Goal: Task Accomplishment & Management: Use online tool/utility

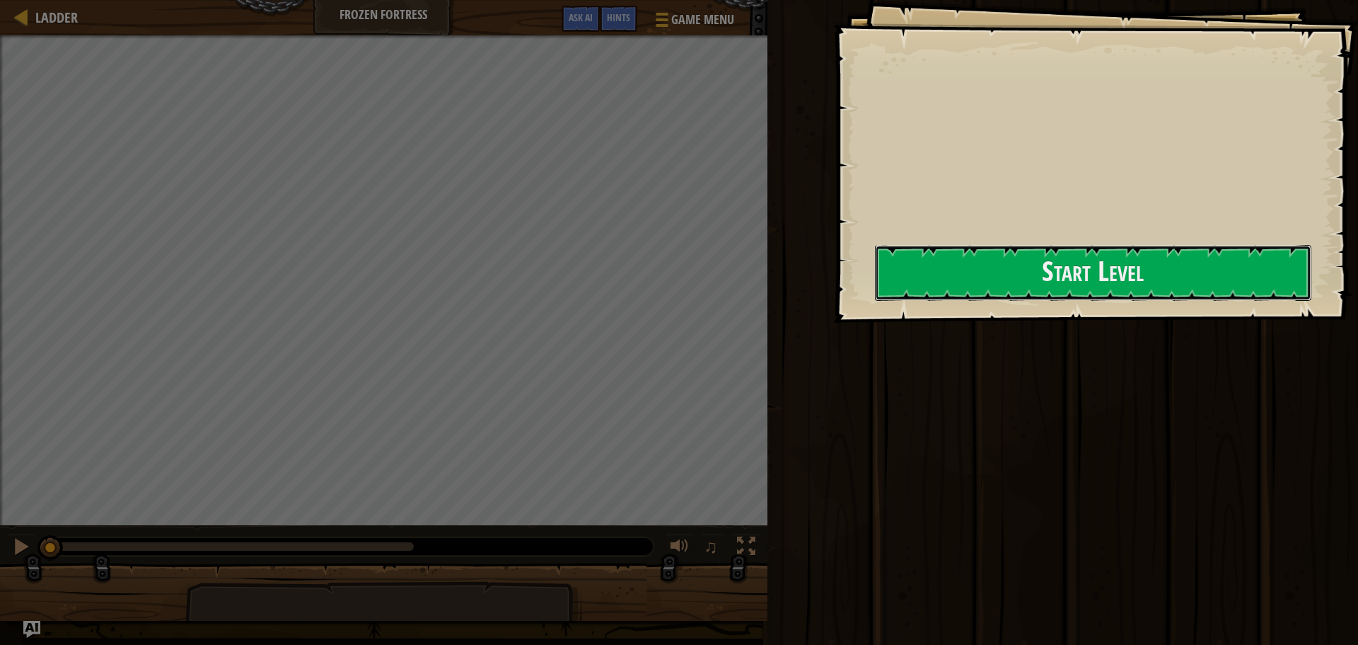
click at [1010, 284] on button "Start Level" at bounding box center [1093, 273] width 437 height 56
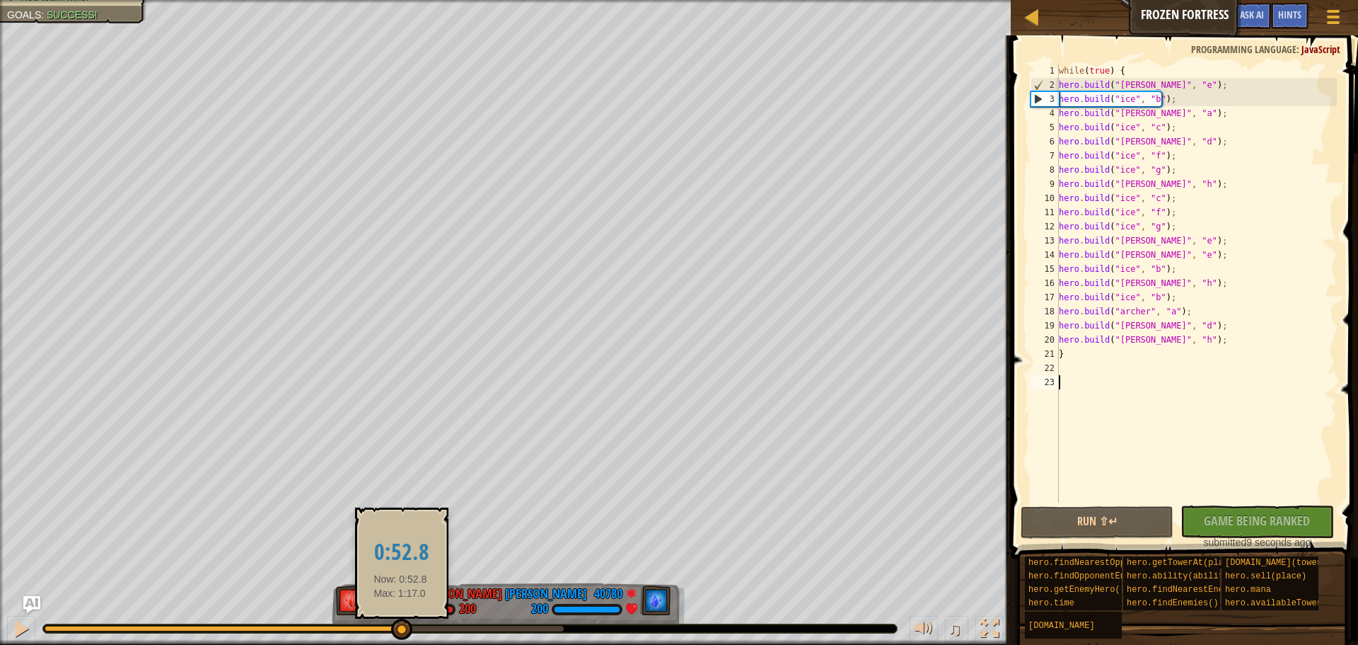
drag, startPoint x: 183, startPoint y: 624, endPoint x: 400, endPoint y: 628, distance: 217.9
click at [400, 628] on div at bounding box center [401, 628] width 21 height 21
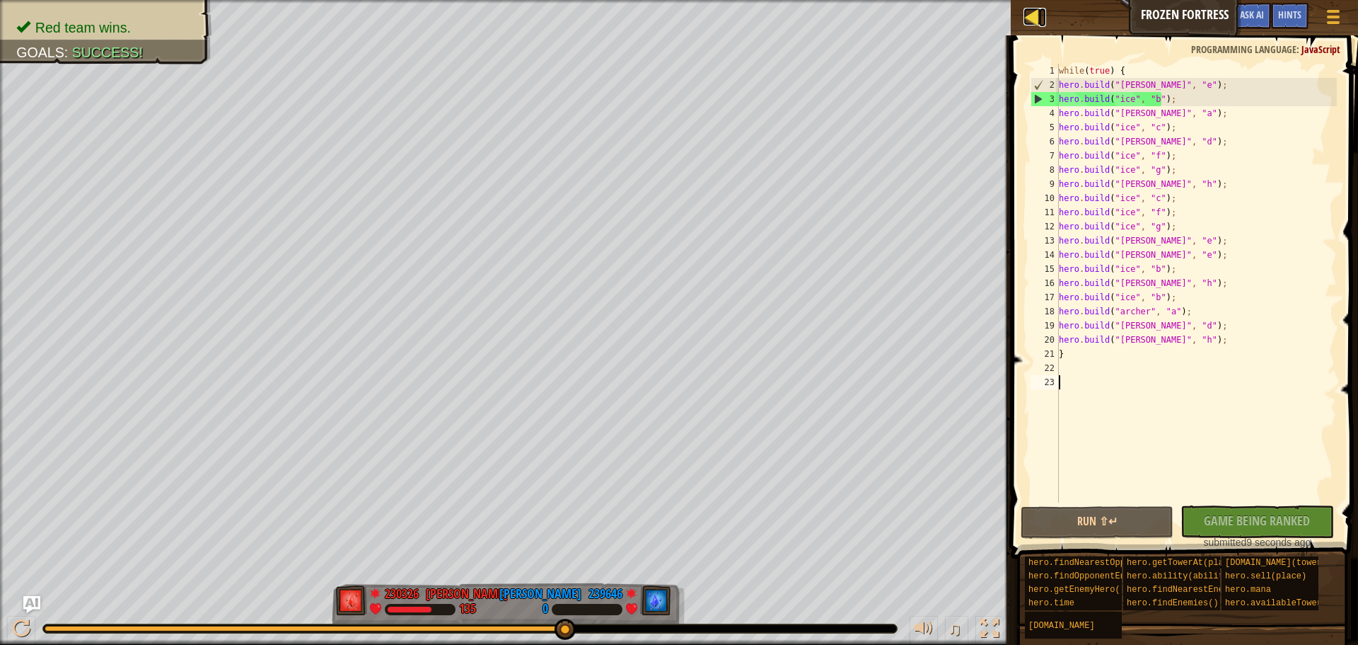
click at [1031, 11] on div at bounding box center [1033, 17] width 18 height 18
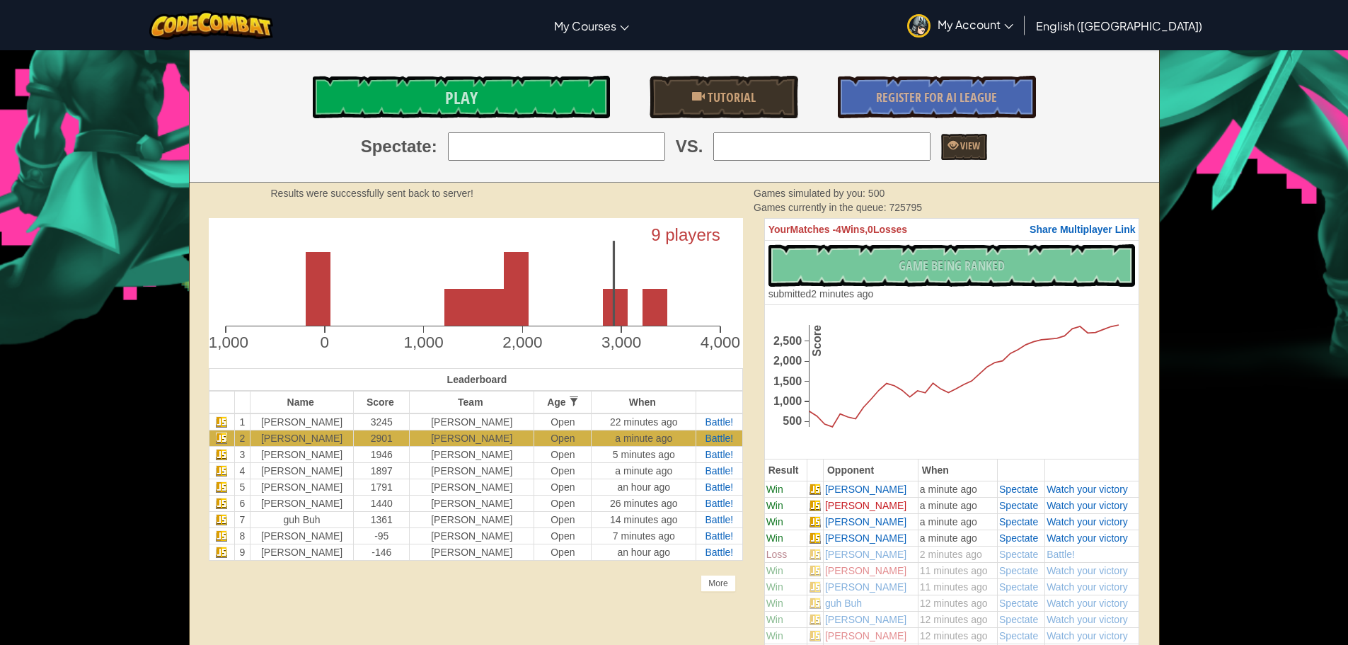
scroll to position [283, 0]
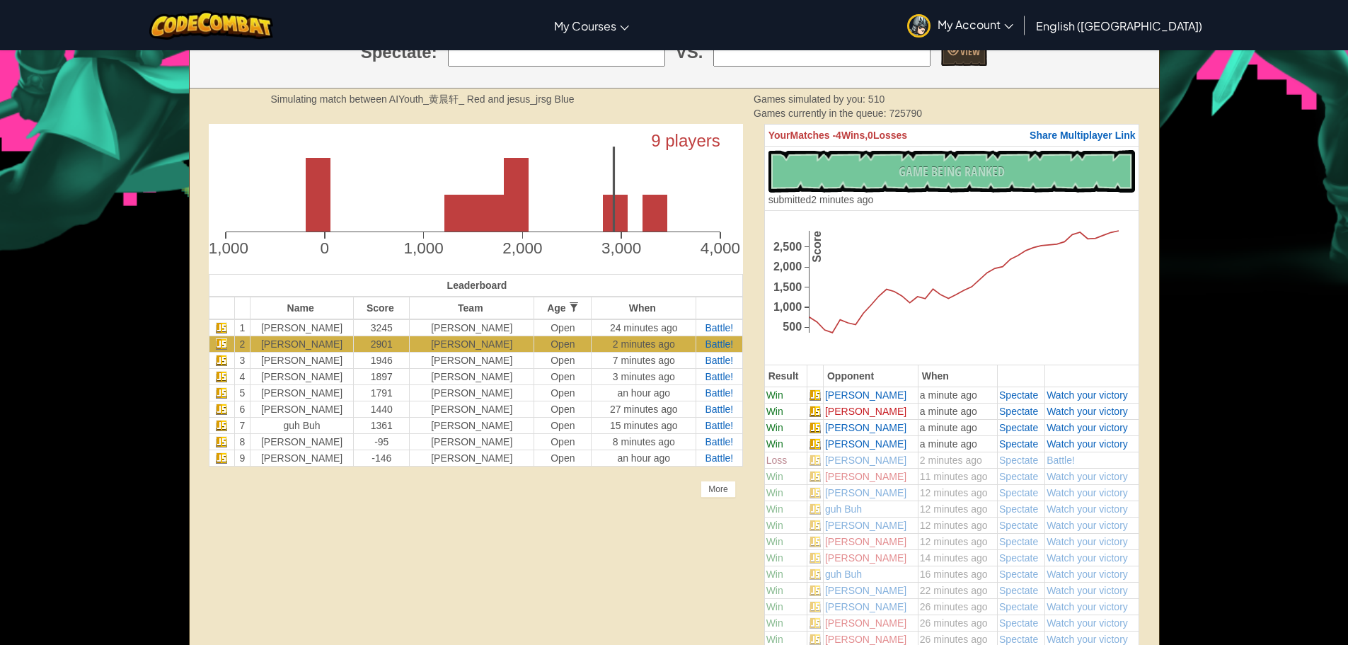
scroll to position [354, 0]
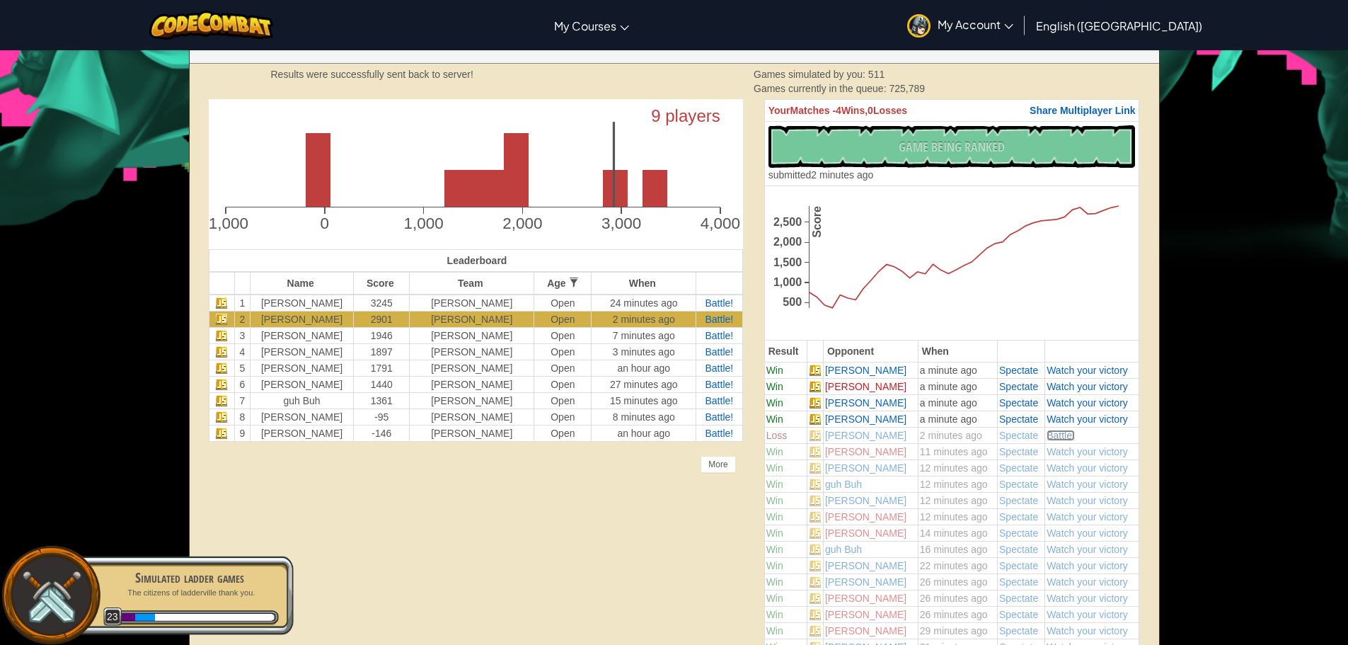
click at [1055, 436] on span "Battle!" at bounding box center [1060, 434] width 28 height 11
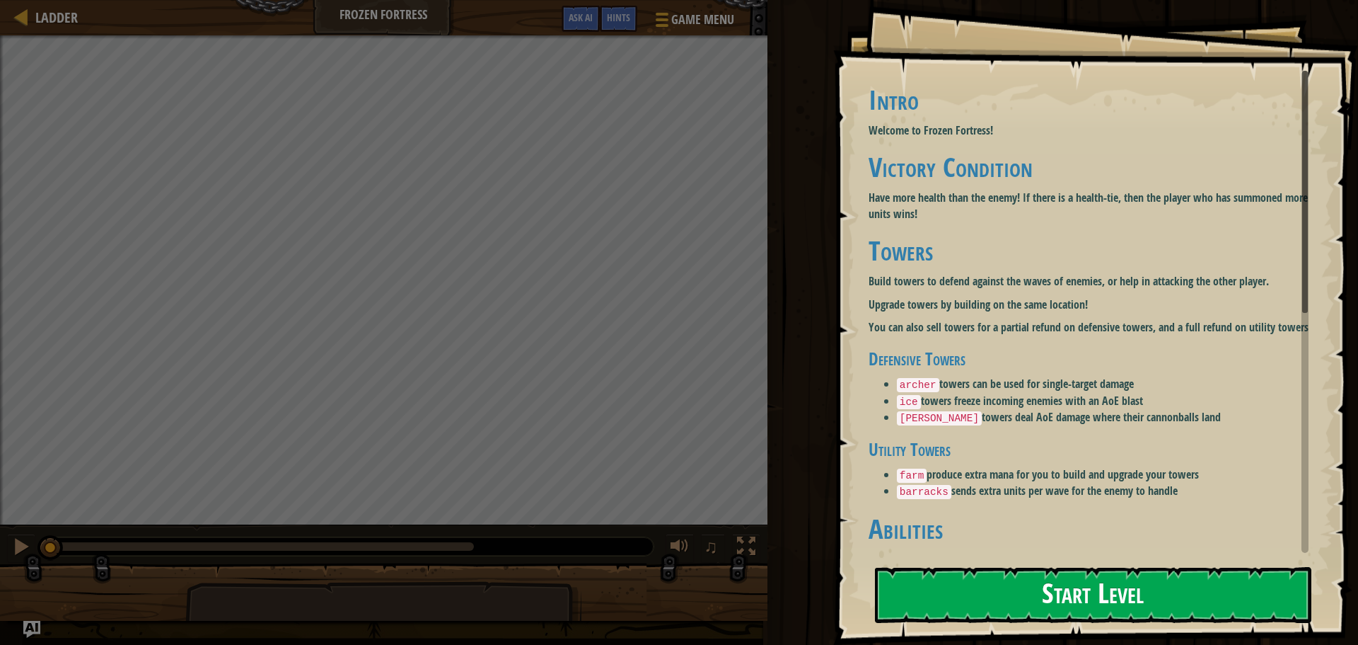
click at [937, 581] on button "Start Level" at bounding box center [1093, 595] width 437 height 56
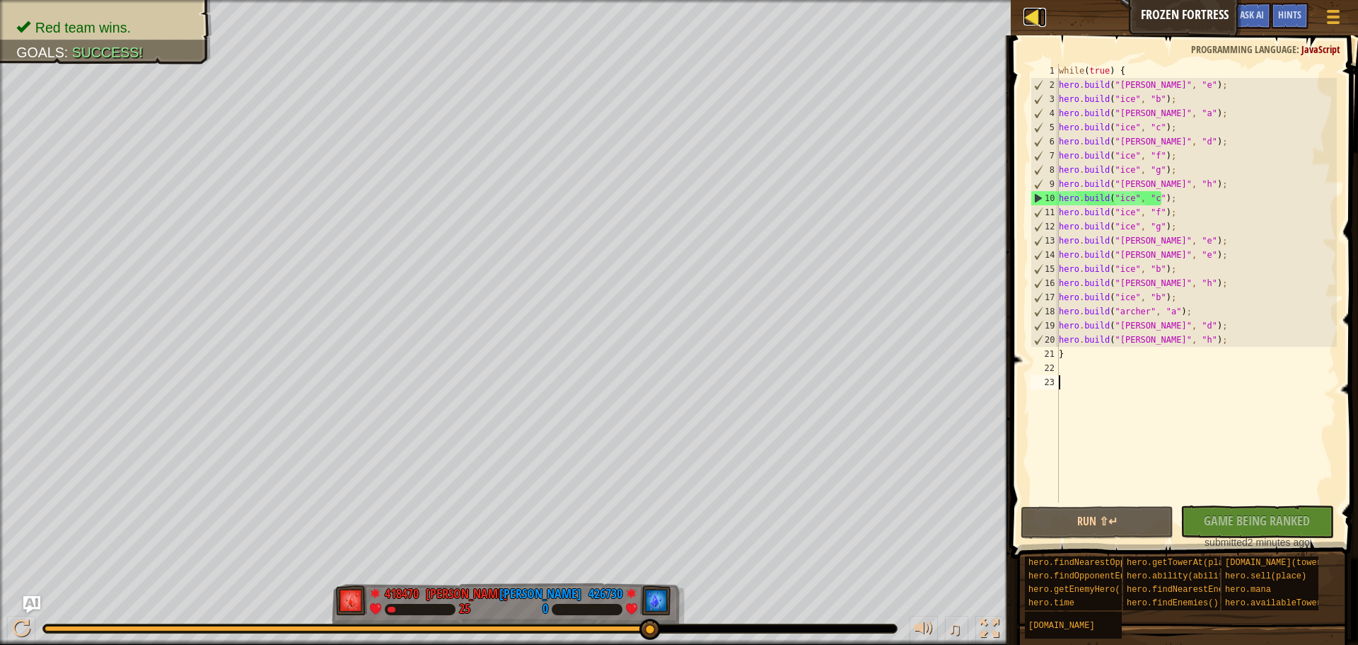
click at [1034, 19] on div at bounding box center [1033, 17] width 18 height 18
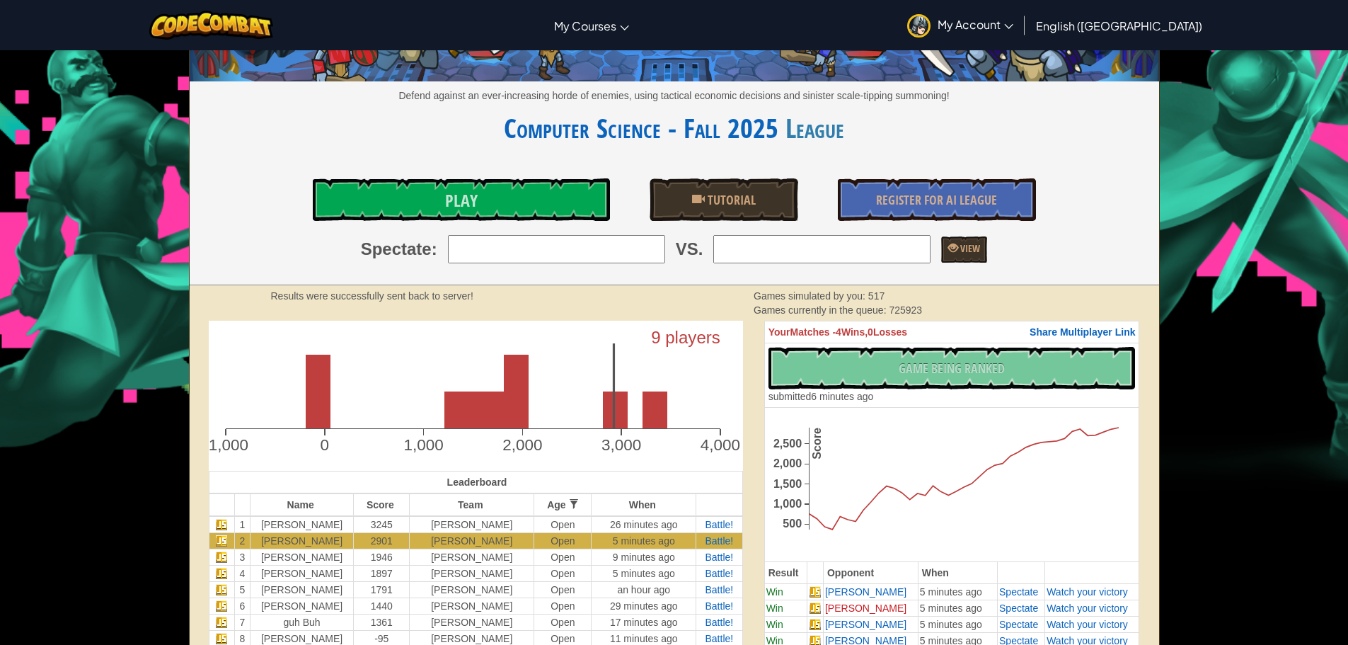
scroll to position [424, 0]
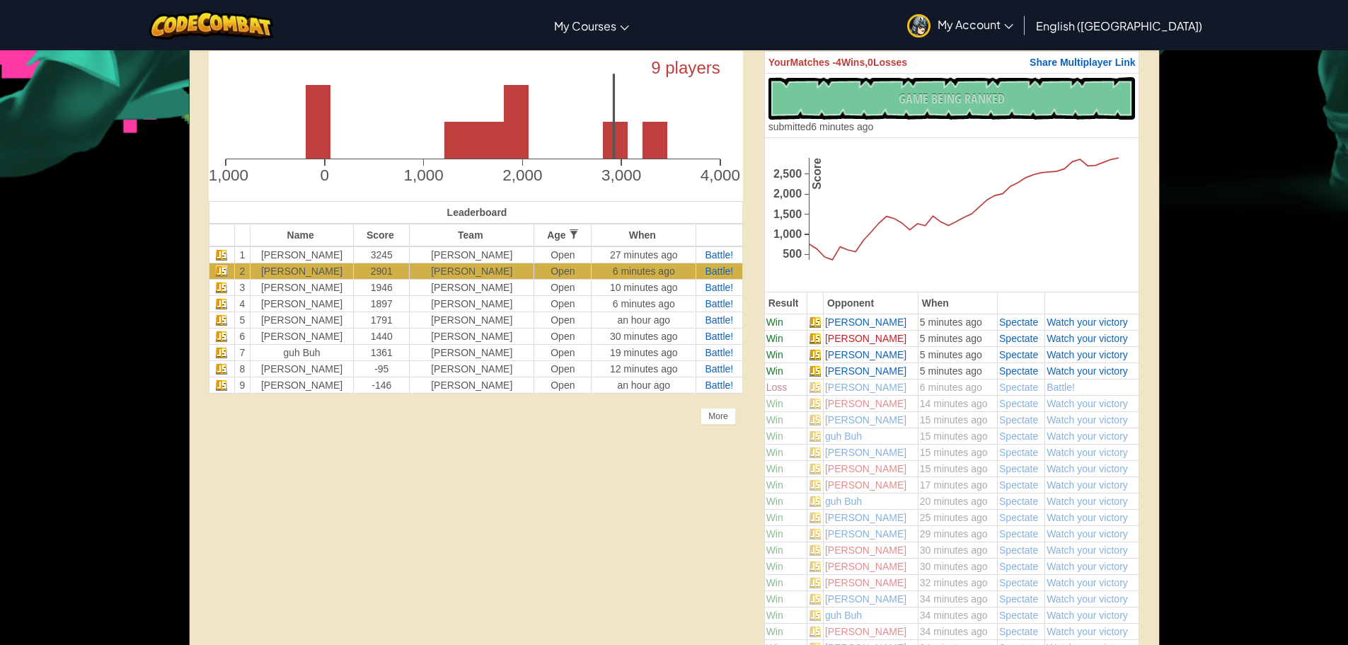
scroll to position [366, 0]
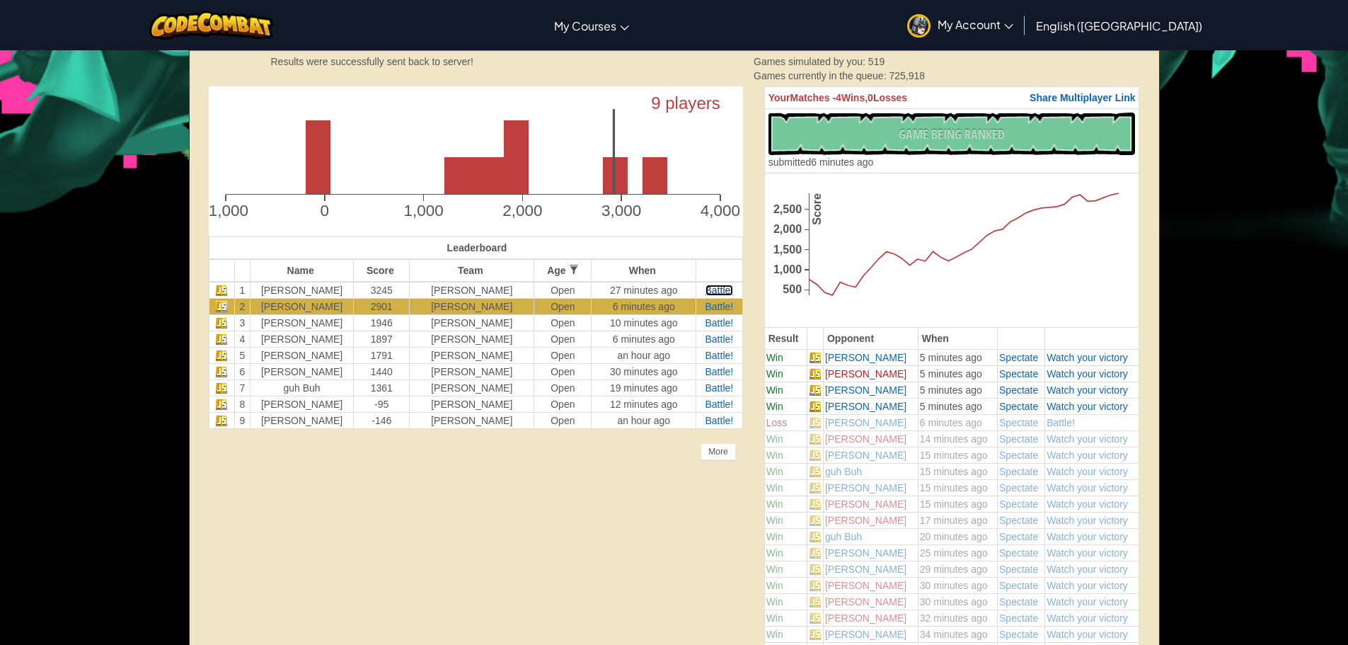
click at [722, 293] on span "Battle!" at bounding box center [719, 289] width 28 height 11
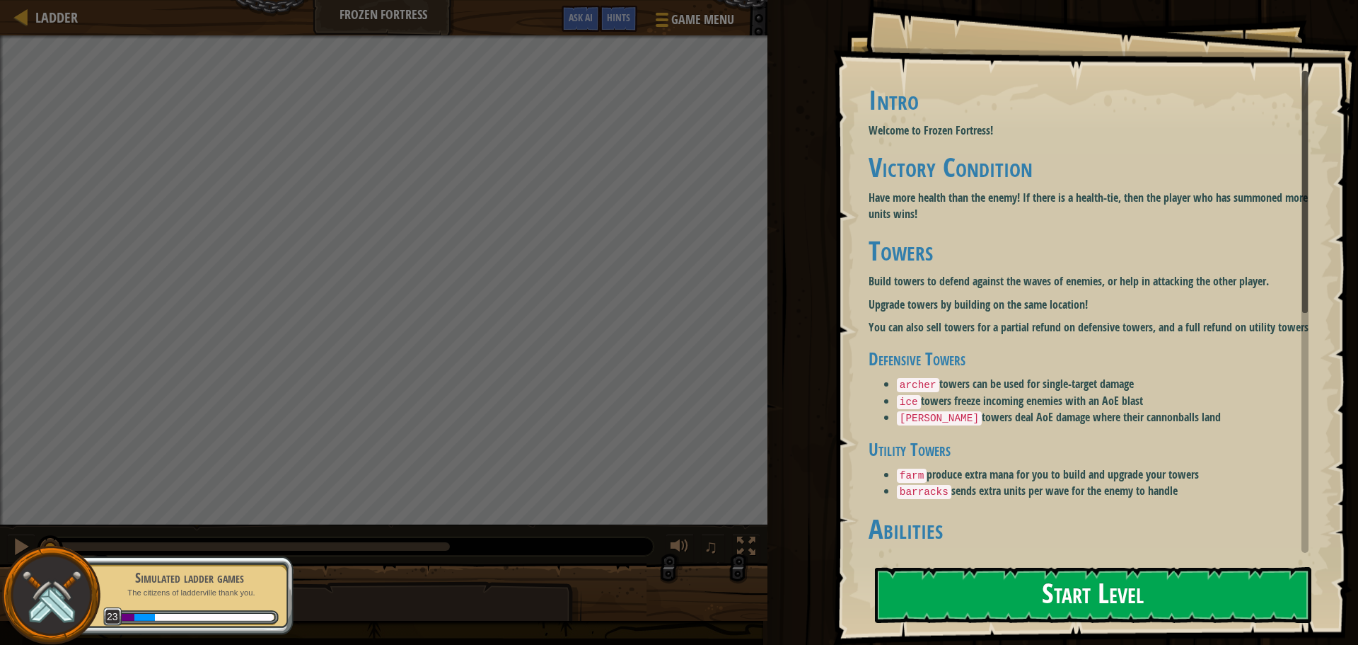
click at [1058, 604] on button "Start Level" at bounding box center [1093, 595] width 437 height 56
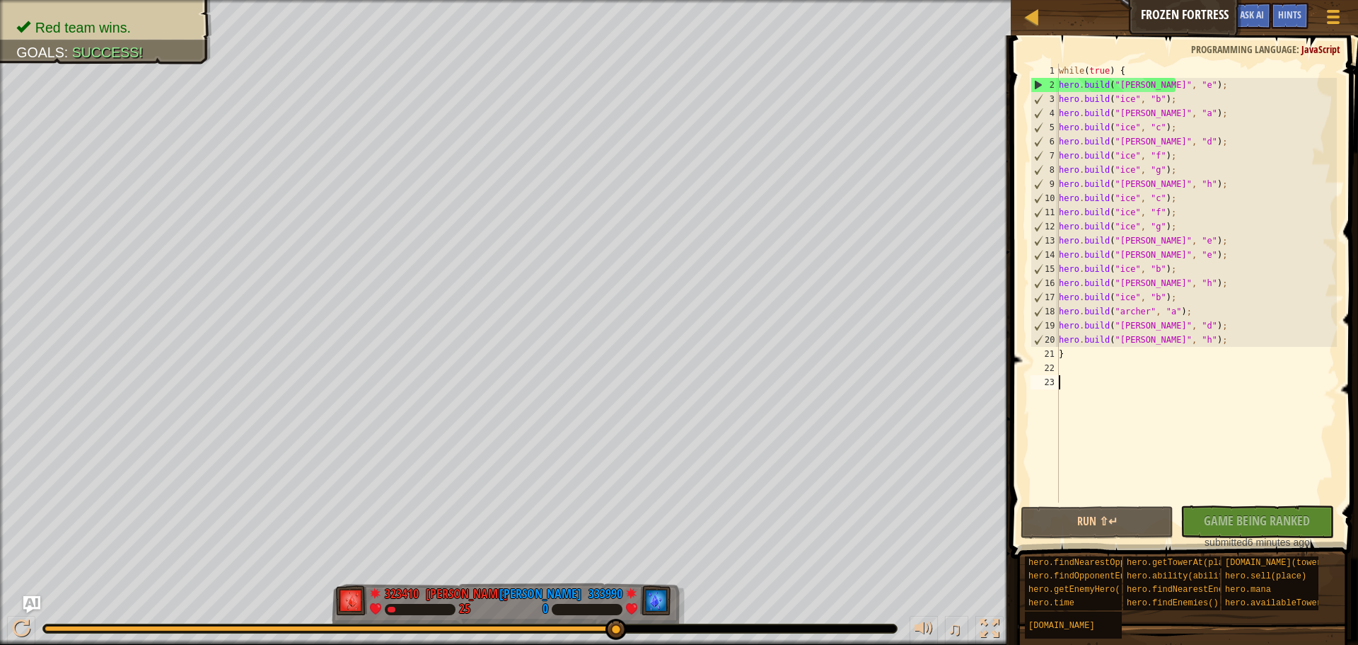
drag, startPoint x: 214, startPoint y: 628, endPoint x: 653, endPoint y: 630, distance: 438.7
click at [646, 642] on div "♫" at bounding box center [505, 624] width 1011 height 42
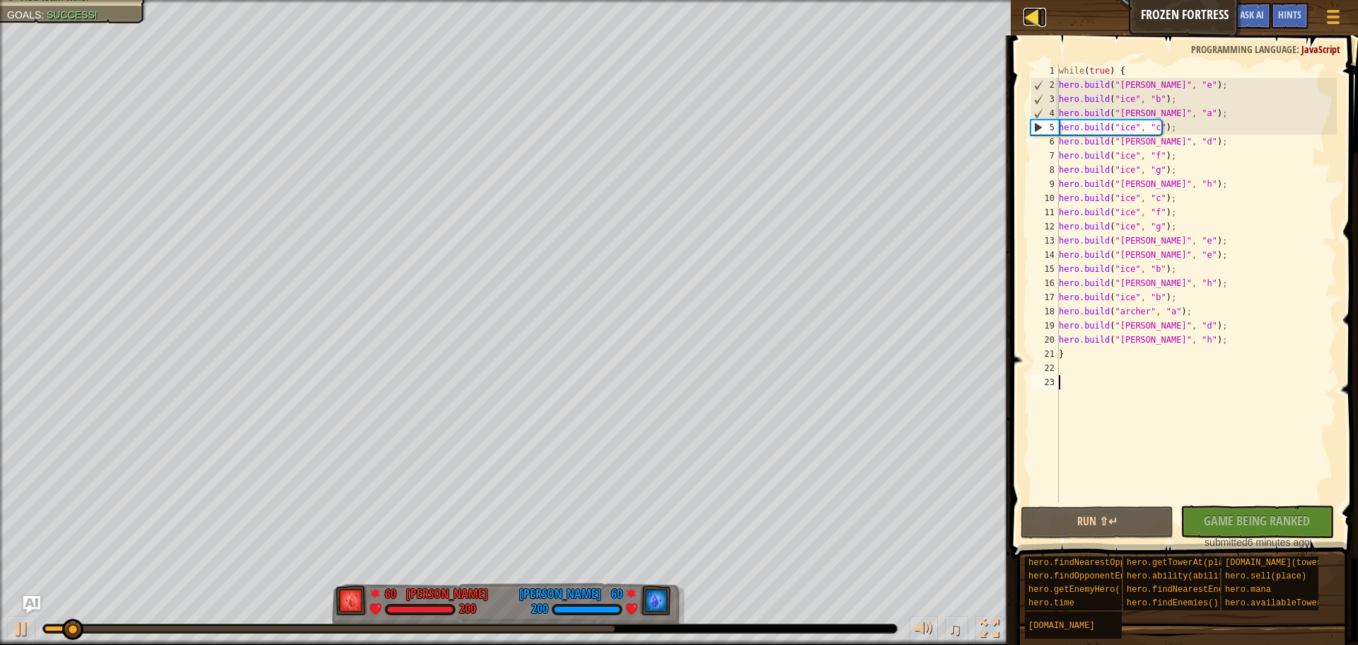
click at [1024, 16] on div at bounding box center [1033, 17] width 18 height 18
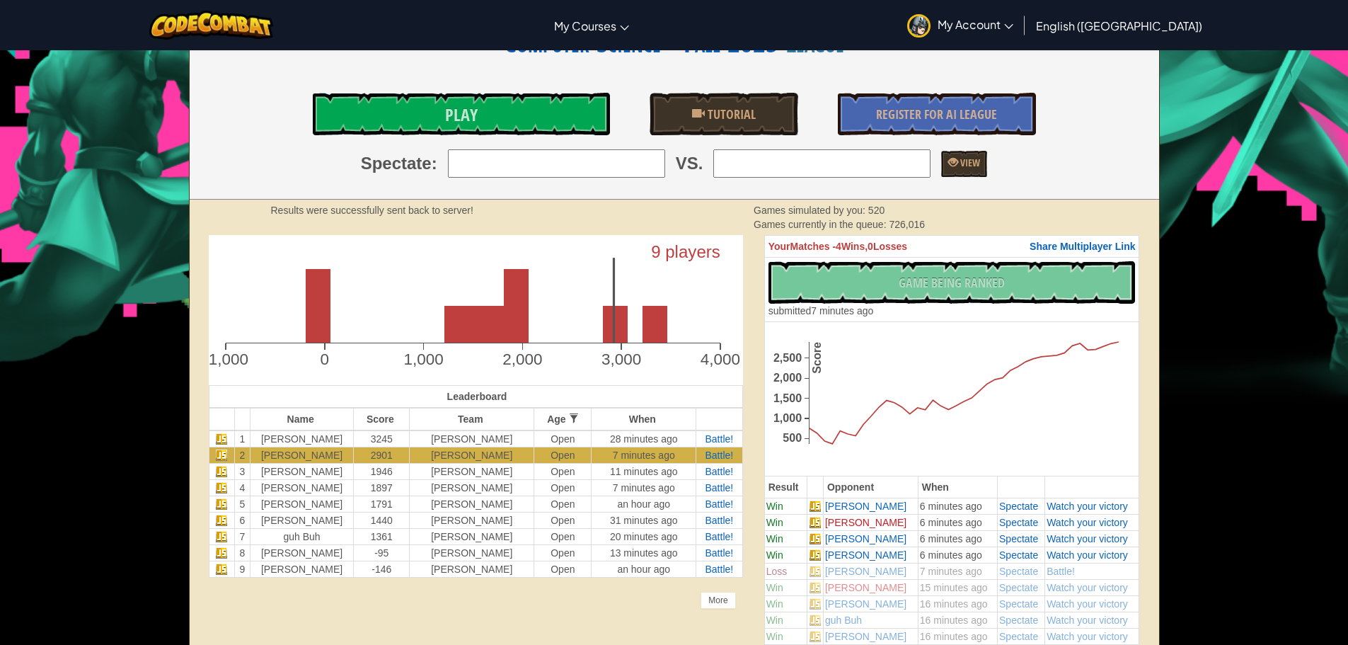
scroll to position [212, 0]
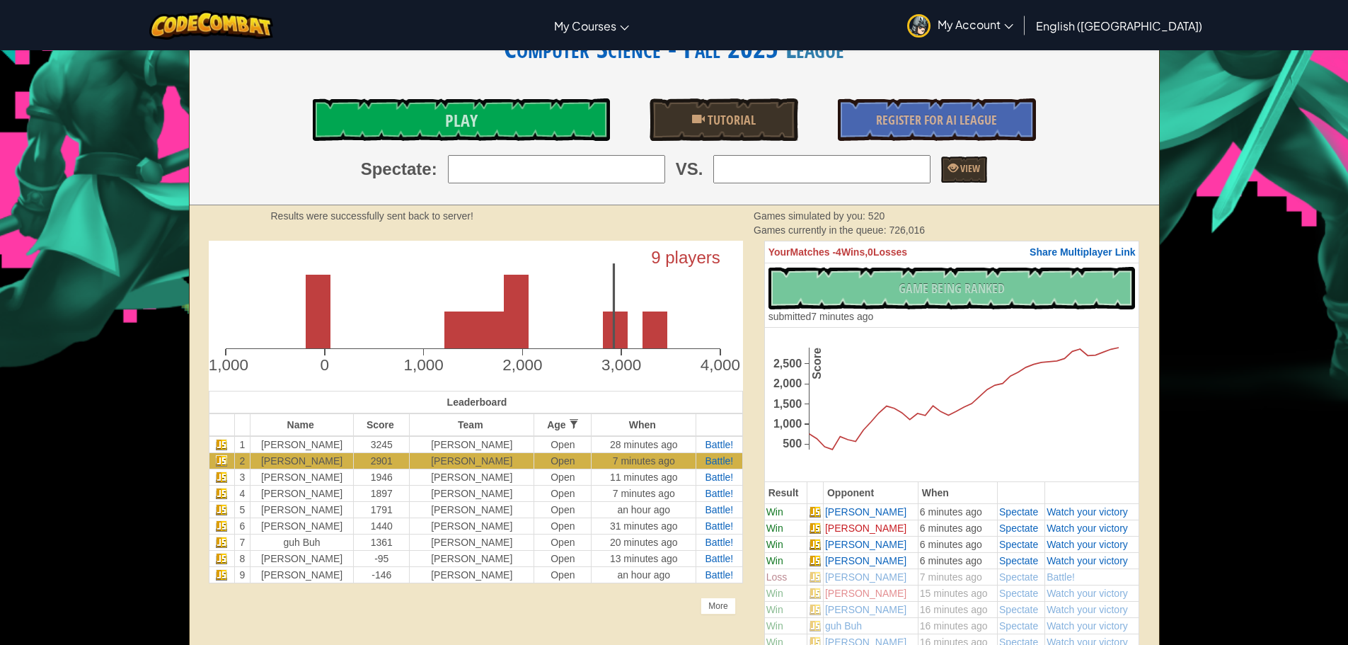
click at [947, 275] on div "No New Code to Rank Rank My Game! Submitting... Submitted for Ranking Failed to…" at bounding box center [951, 295] width 367 height 57
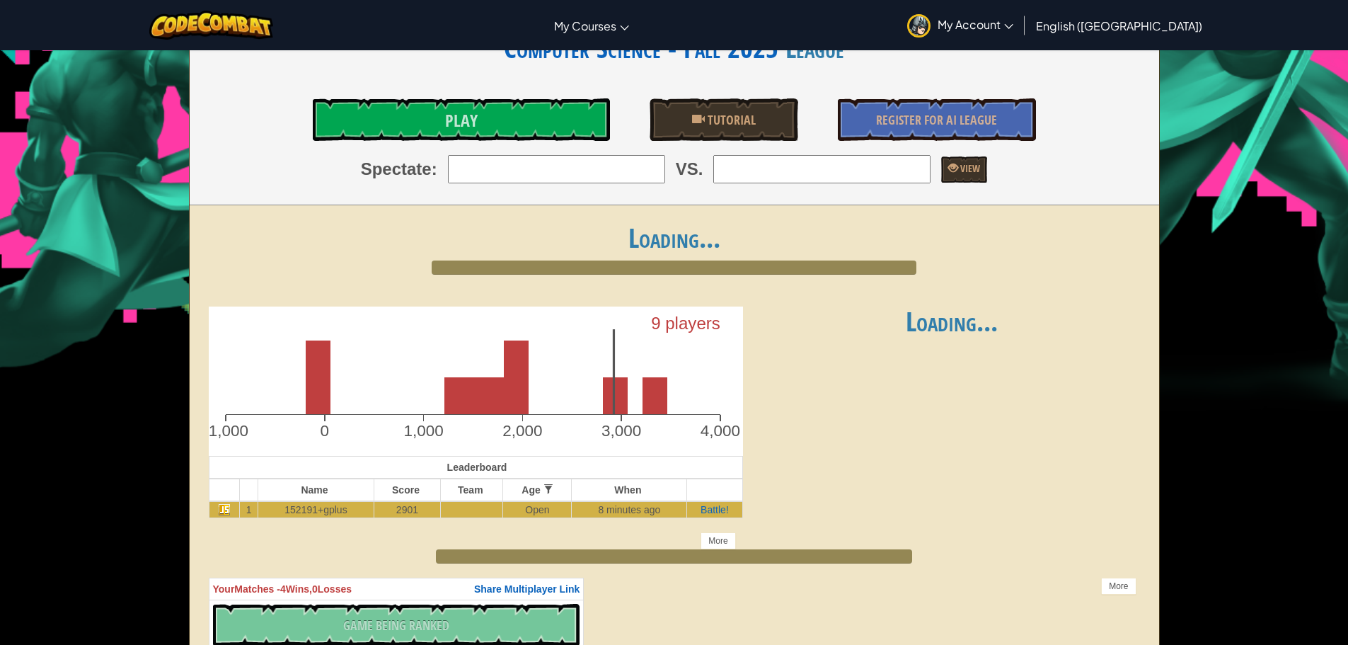
scroll to position [212, 0]
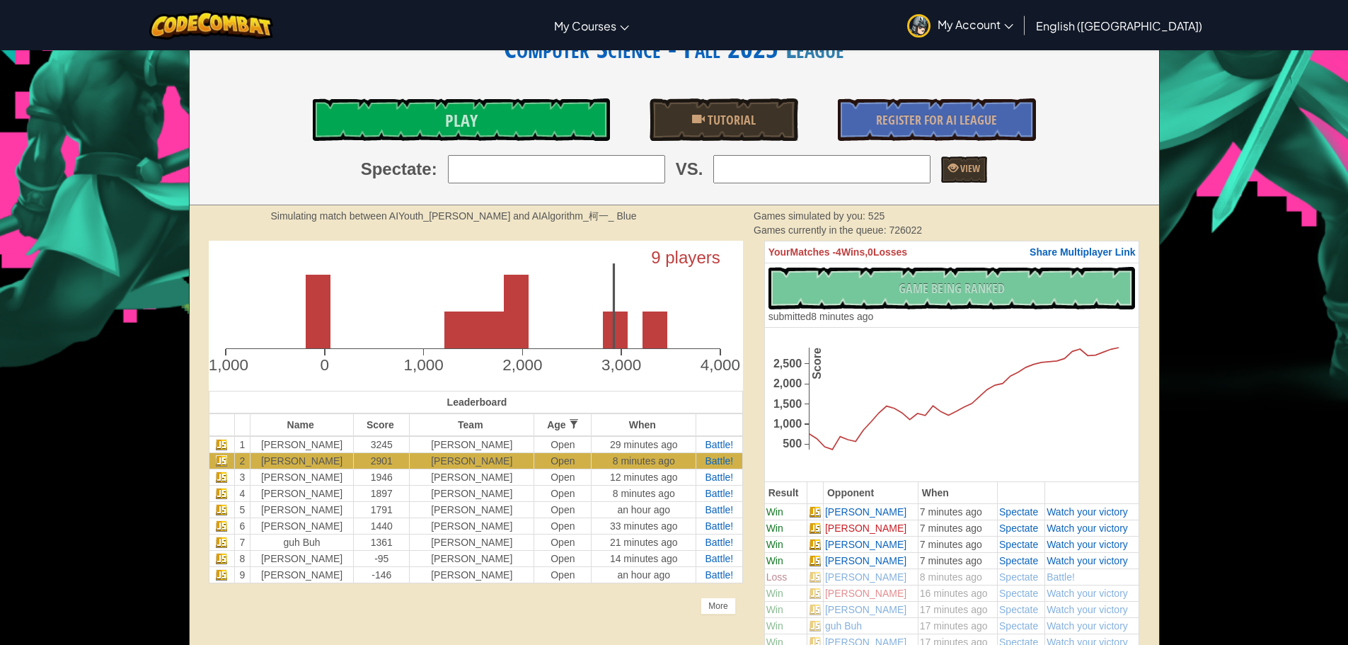
click at [702, 220] on div "Simulating match between AIYouth_刘奕然_ Red and AIAlgorithm_柯一_ Blue" at bounding box center [502, 216] width 462 height 14
drag, startPoint x: 702, startPoint y: 220, endPoint x: 690, endPoint y: 209, distance: 16.0
click at [690, 209] on div "Results were successfully sent back to server!" at bounding box center [502, 216] width 462 height 14
click at [724, 206] on div "Results were successfully sent back to server! Games simulated by you: 527 Game…" at bounding box center [674, 222] width 969 height 35
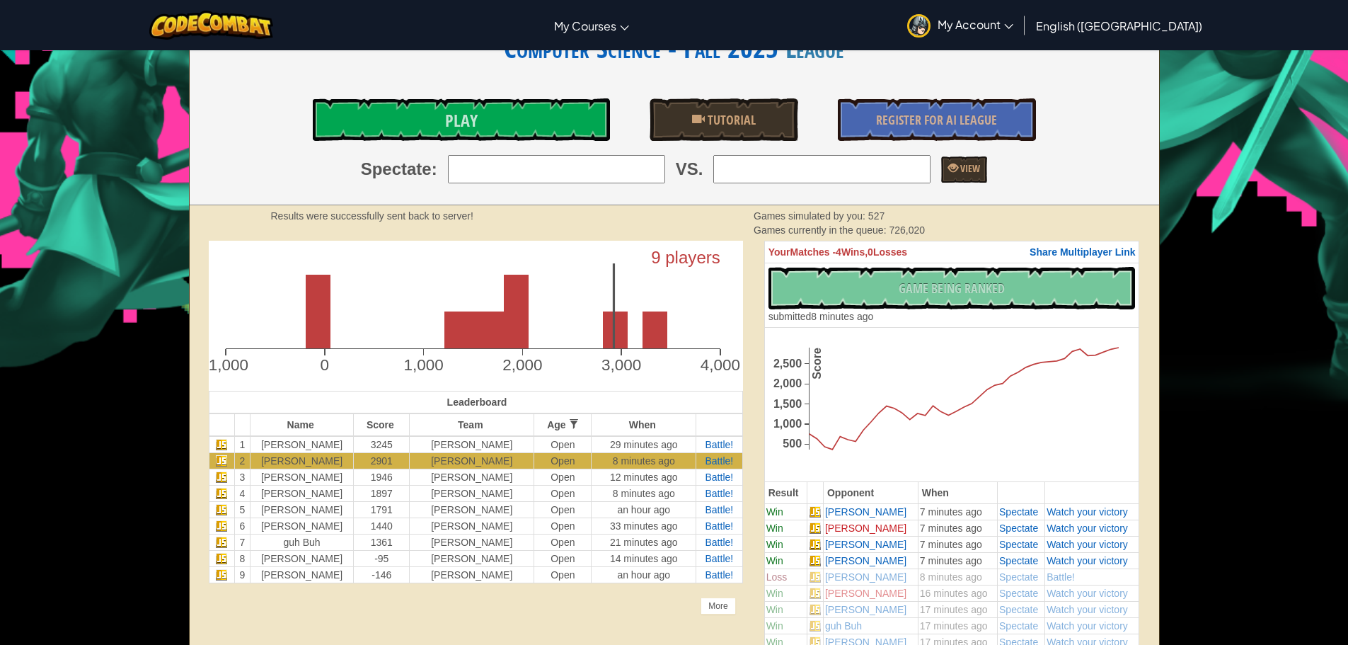
click at [724, 206] on div "Results were successfully sent back to server! Games simulated by you: 527 Game…" at bounding box center [674, 222] width 969 height 35
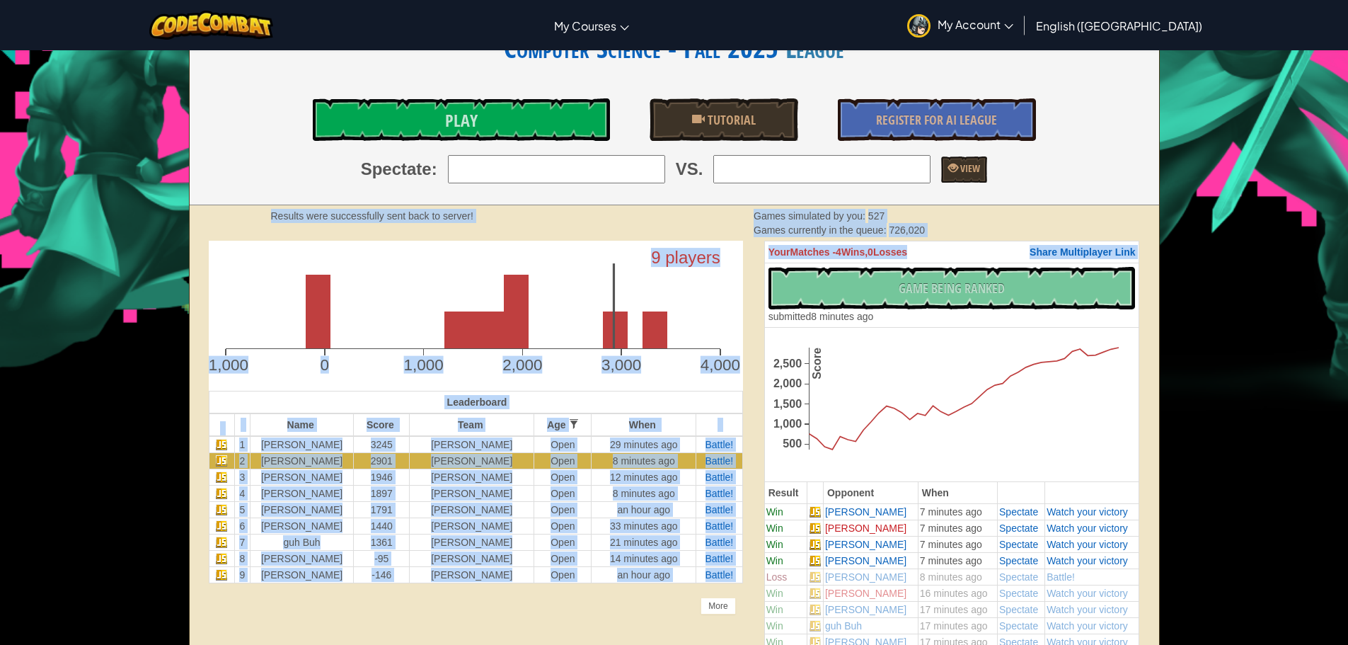
drag, startPoint x: 850, startPoint y: 318, endPoint x: 874, endPoint y: 187, distance: 133.1
click at [873, 187] on div "Defend against an ever-increasing horde of enemies, using tactical economic dec…" at bounding box center [674, 525] width 971 height 1383
click at [879, 187] on div "Defend against an ever-increasing horde of enemies, using tactical economic dec…" at bounding box center [674, 22] width 969 height 366
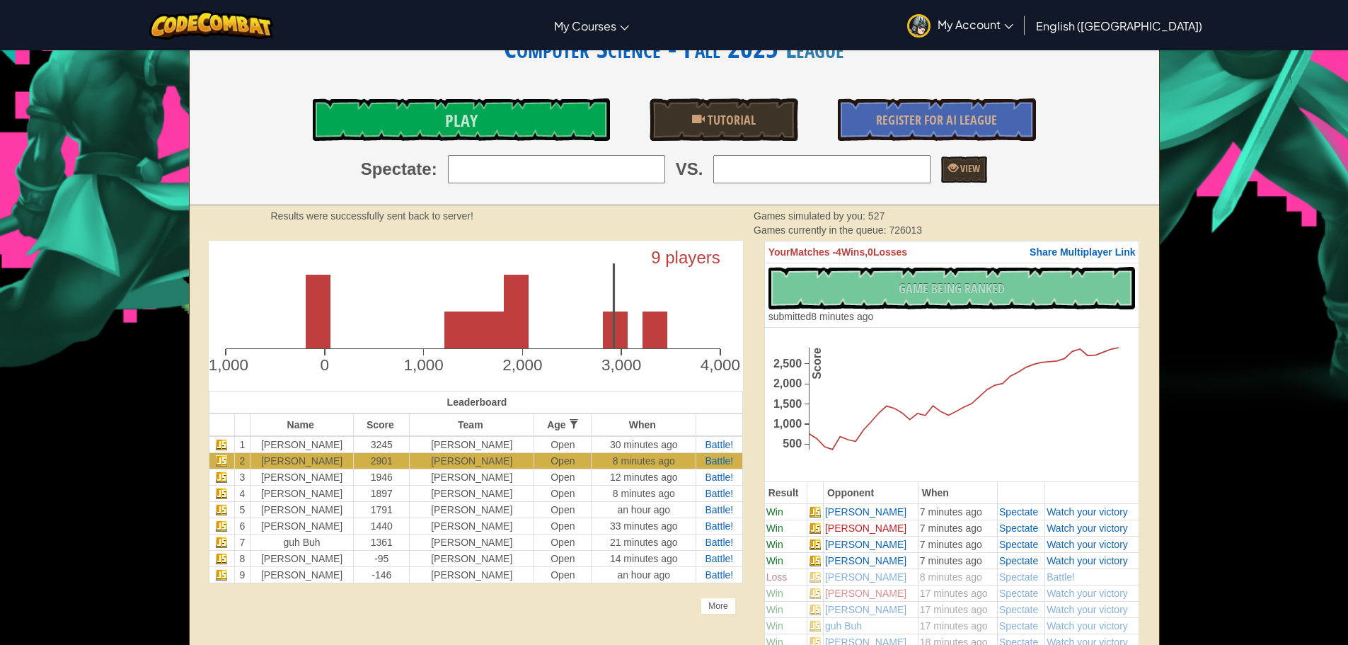
click at [723, 207] on div "Results were successfully sent back to server! Games simulated by you: 527 Game…" at bounding box center [674, 222] width 969 height 35
click at [723, 207] on div "Simulating match between AIYouth_DT_ Red and AIYouth_李京育_ Blue Games simulated …" at bounding box center [674, 222] width 969 height 35
